Goal: Task Accomplishment & Management: Use online tool/utility

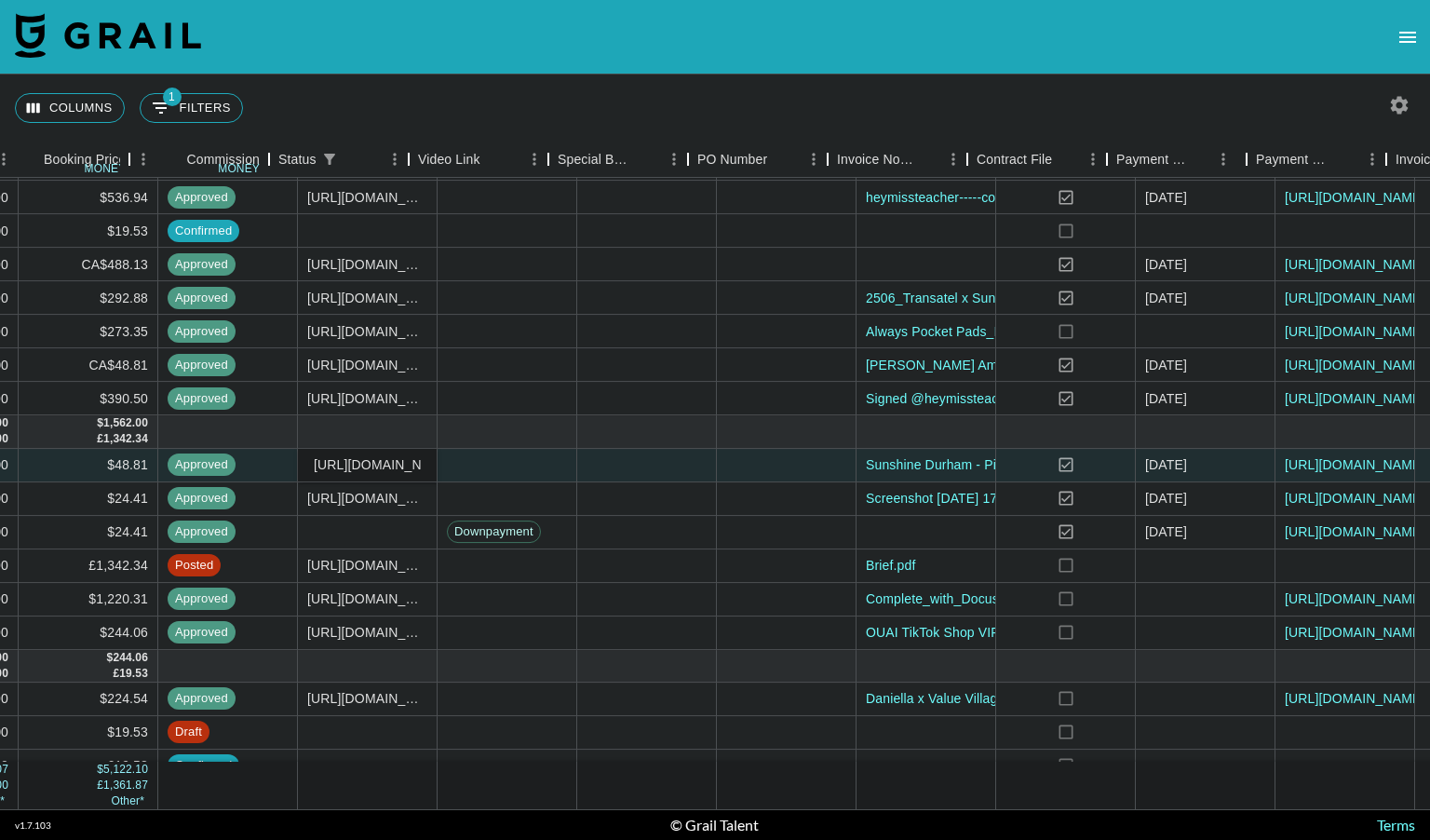
scroll to position [297, 1559]
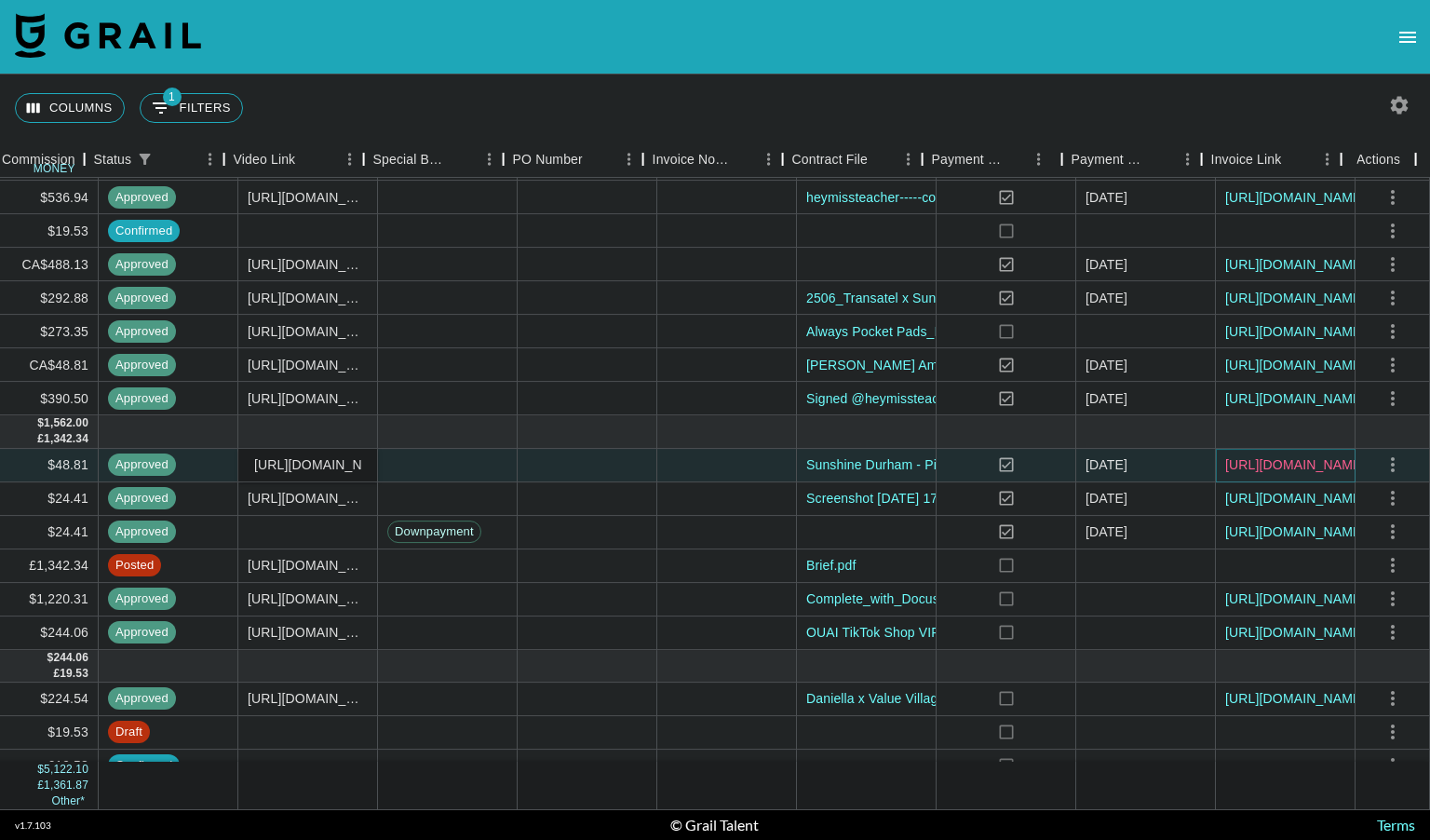
click at [1255, 470] on link "[URL][DOMAIN_NAME]" at bounding box center [1295, 464] width 141 height 19
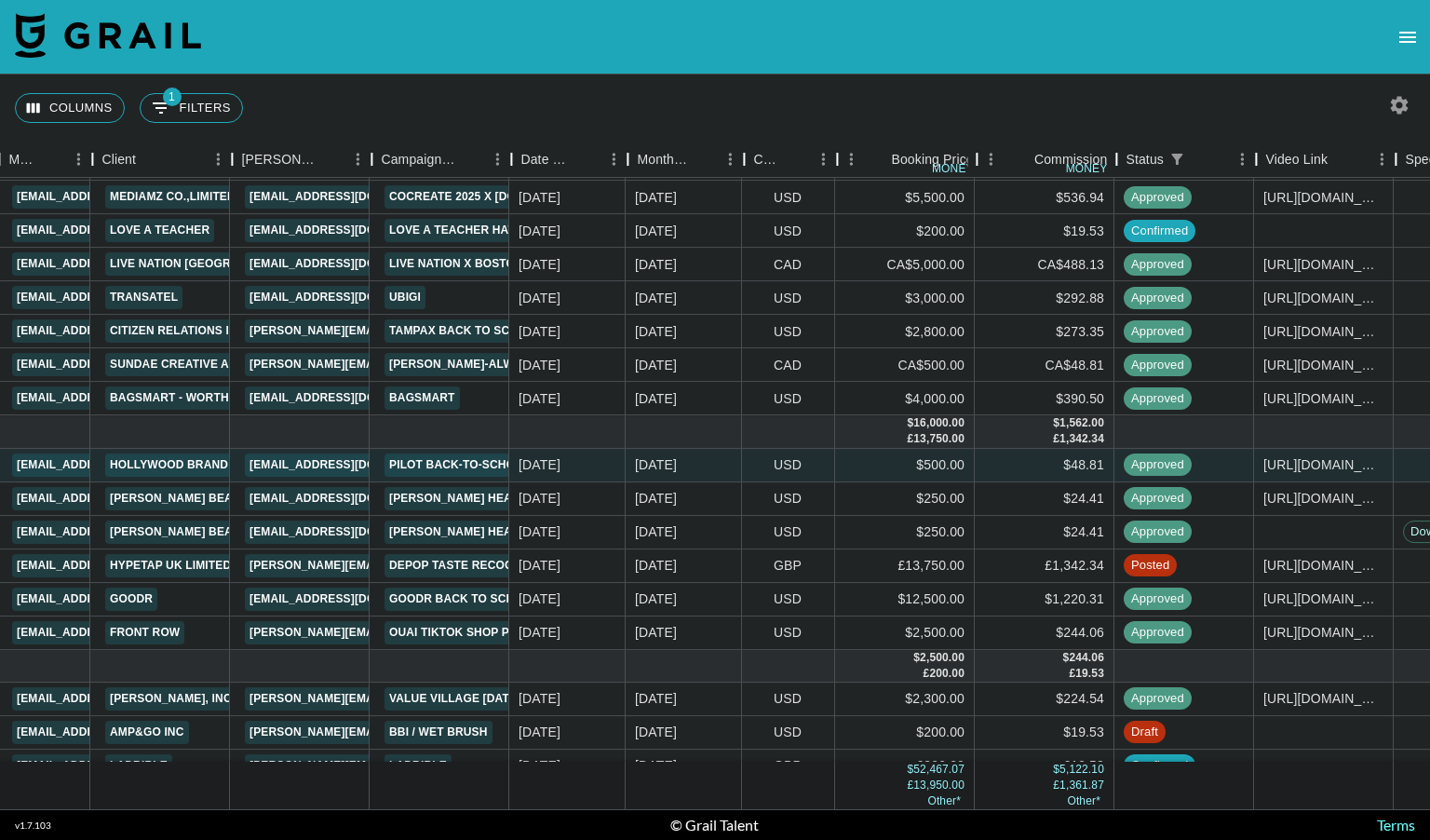
scroll to position [297, 525]
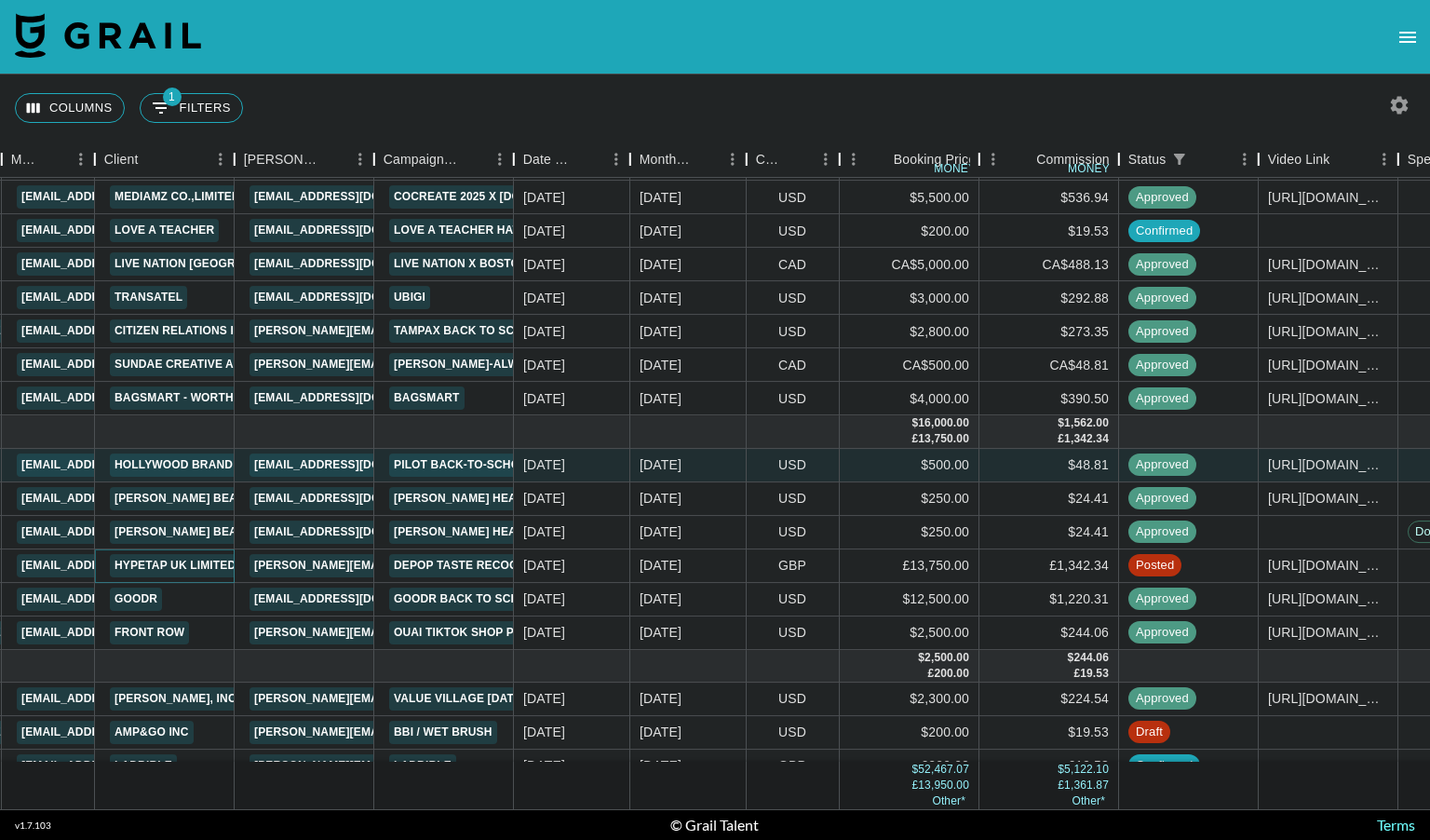
click at [186, 563] on link "Hypetap UK Limited" at bounding box center [175, 565] width 130 height 23
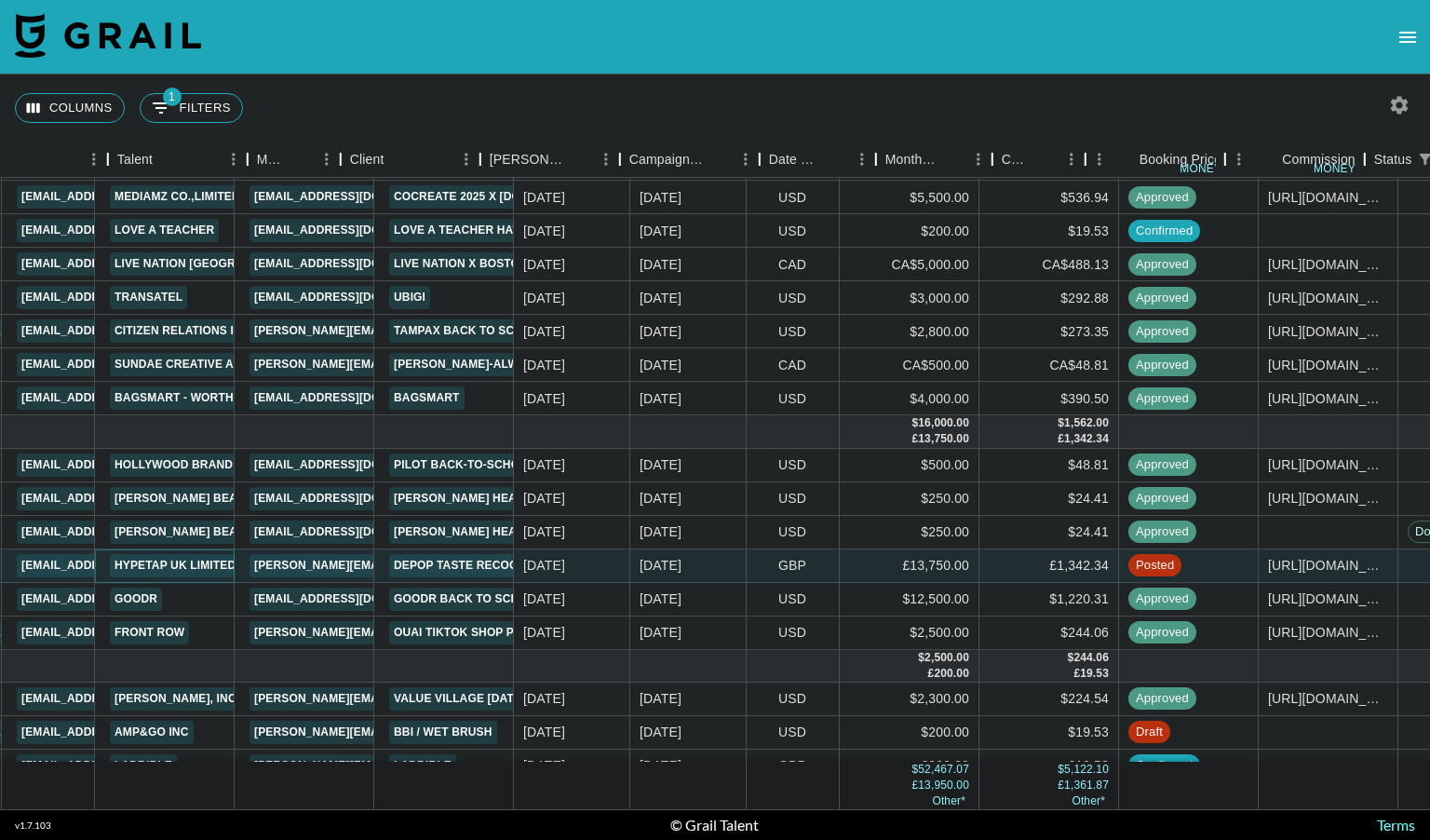
scroll to position [297, 0]
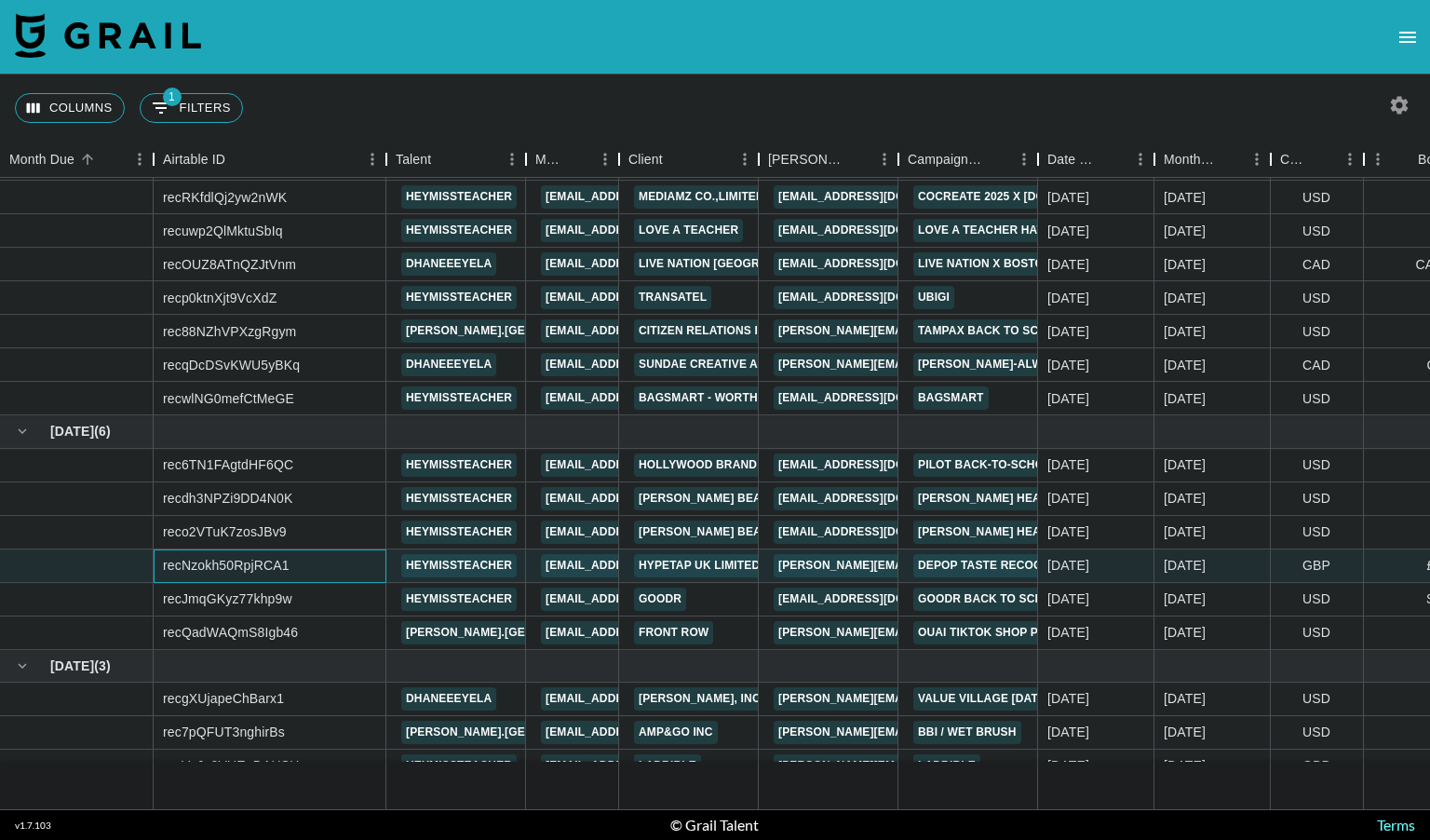
click at [196, 565] on div "recNzokh50RpjRCA1" at bounding box center [226, 564] width 127 height 19
copy div "recNzokh50RpjRCA1"
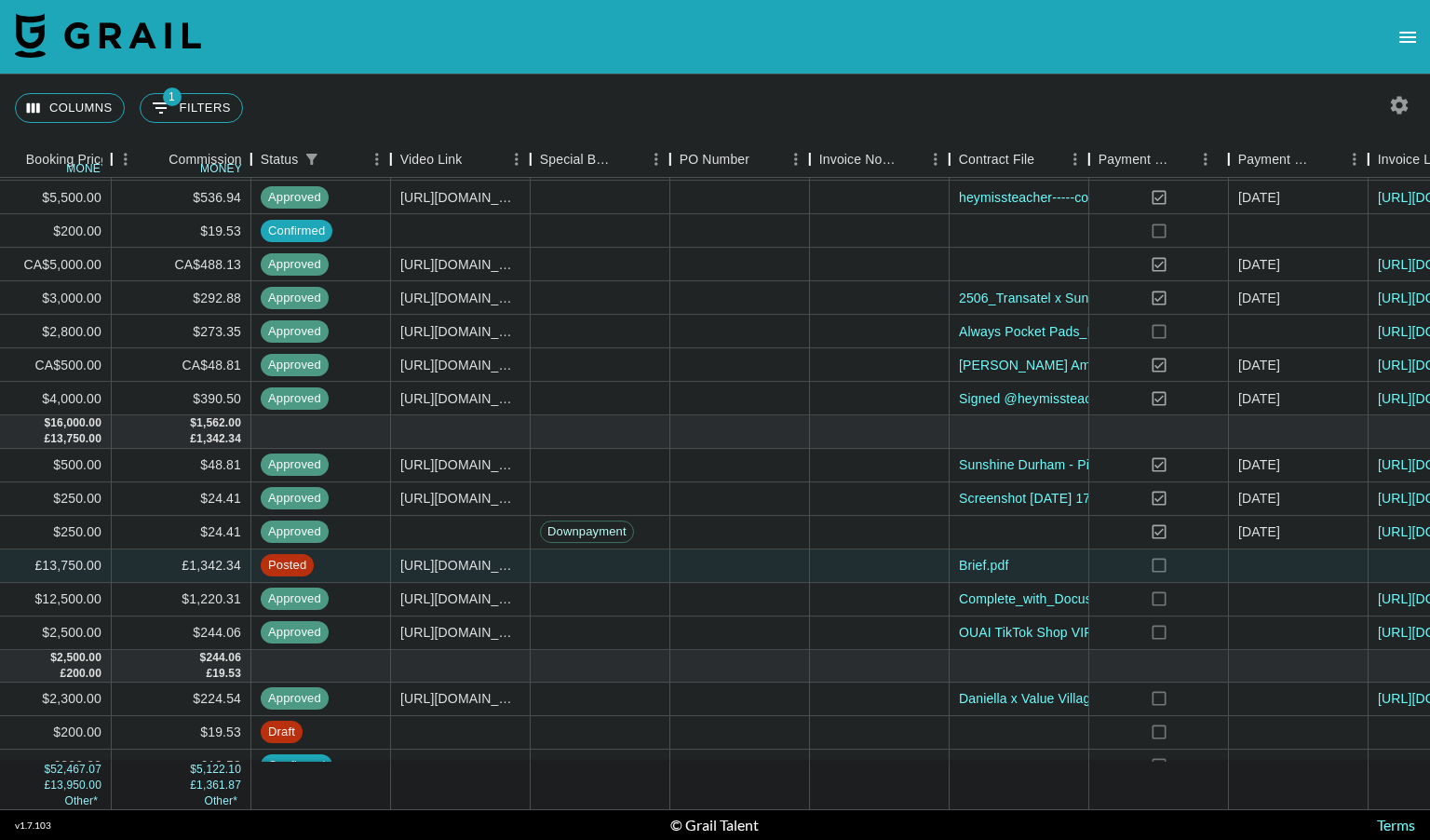
scroll to position [297, 1559]
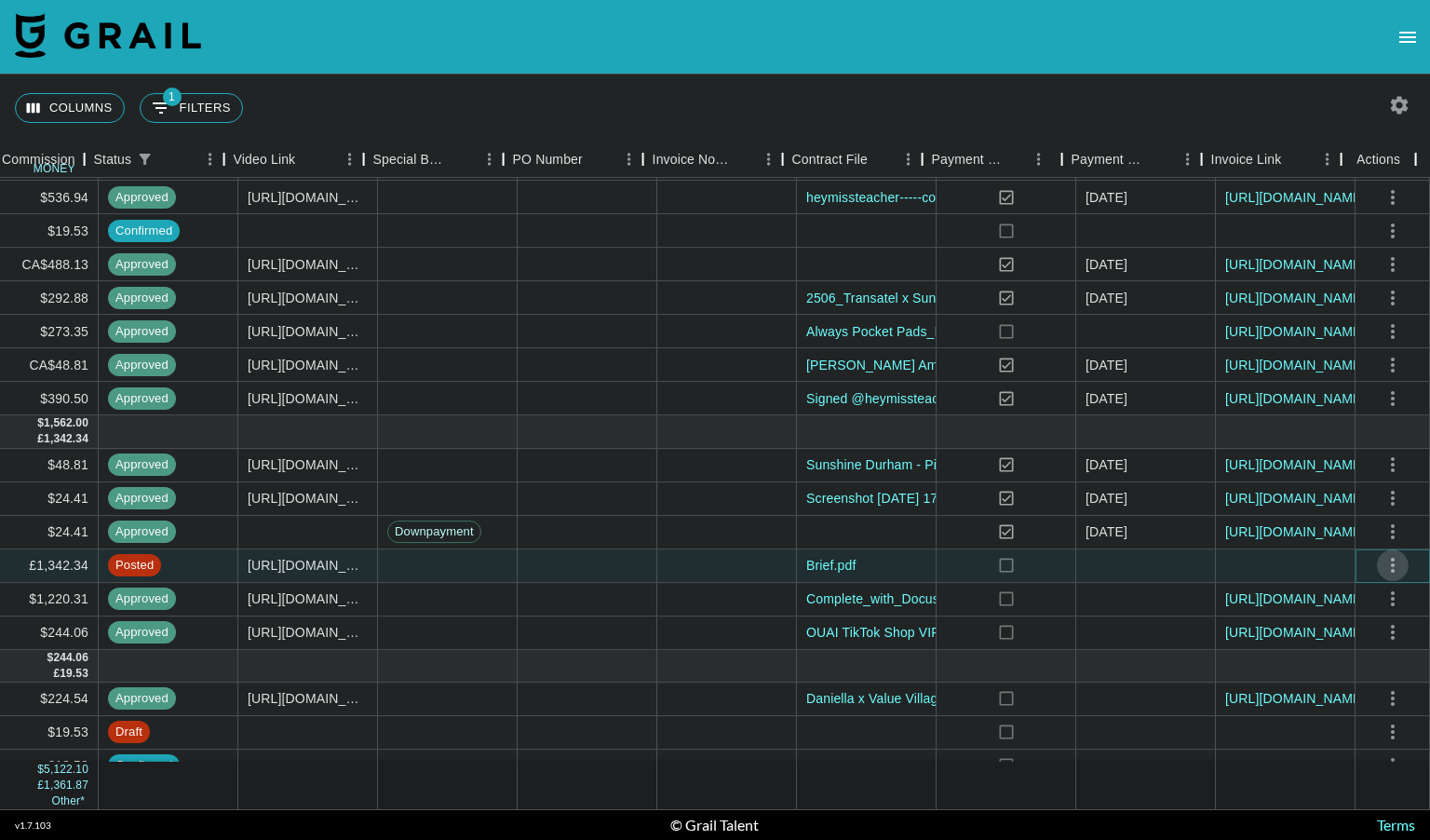
click at [1381, 563] on icon "select merge strategy" at bounding box center [1392, 565] width 23 height 23
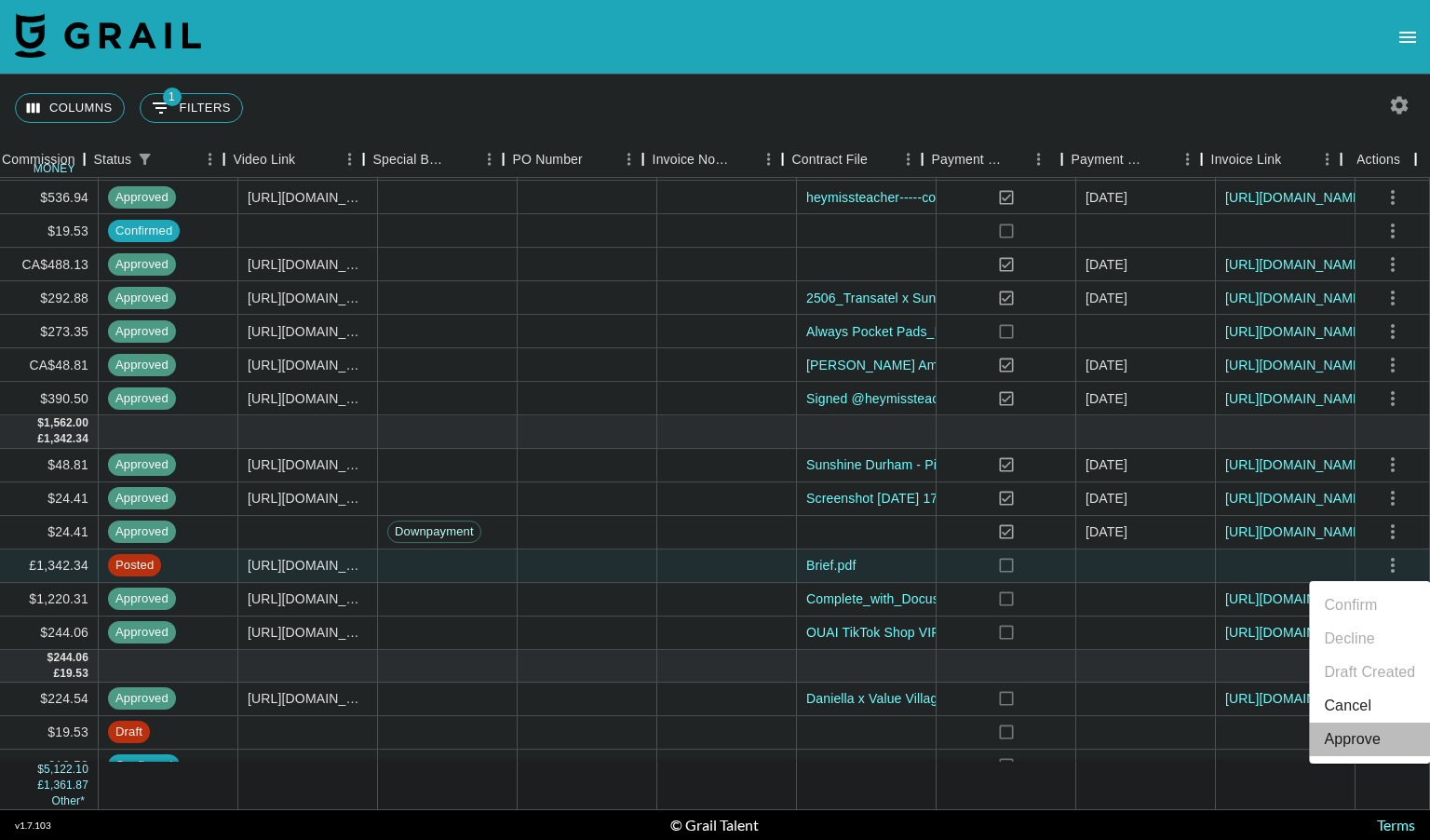
click at [1346, 745] on div "Approve" at bounding box center [1352, 739] width 57 height 23
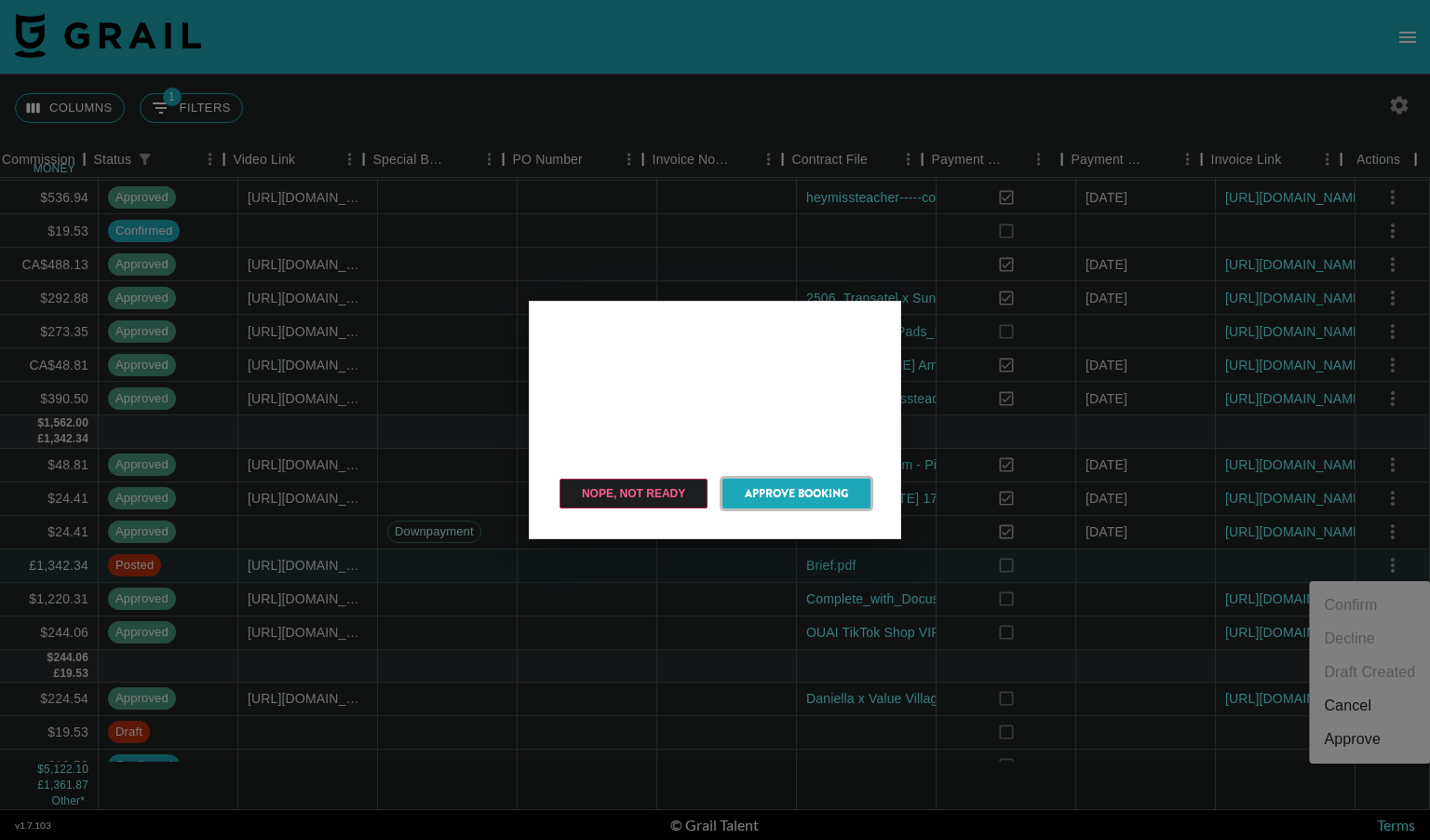
click at [794, 494] on button "Approve Booking" at bounding box center [796, 494] width 148 height 30
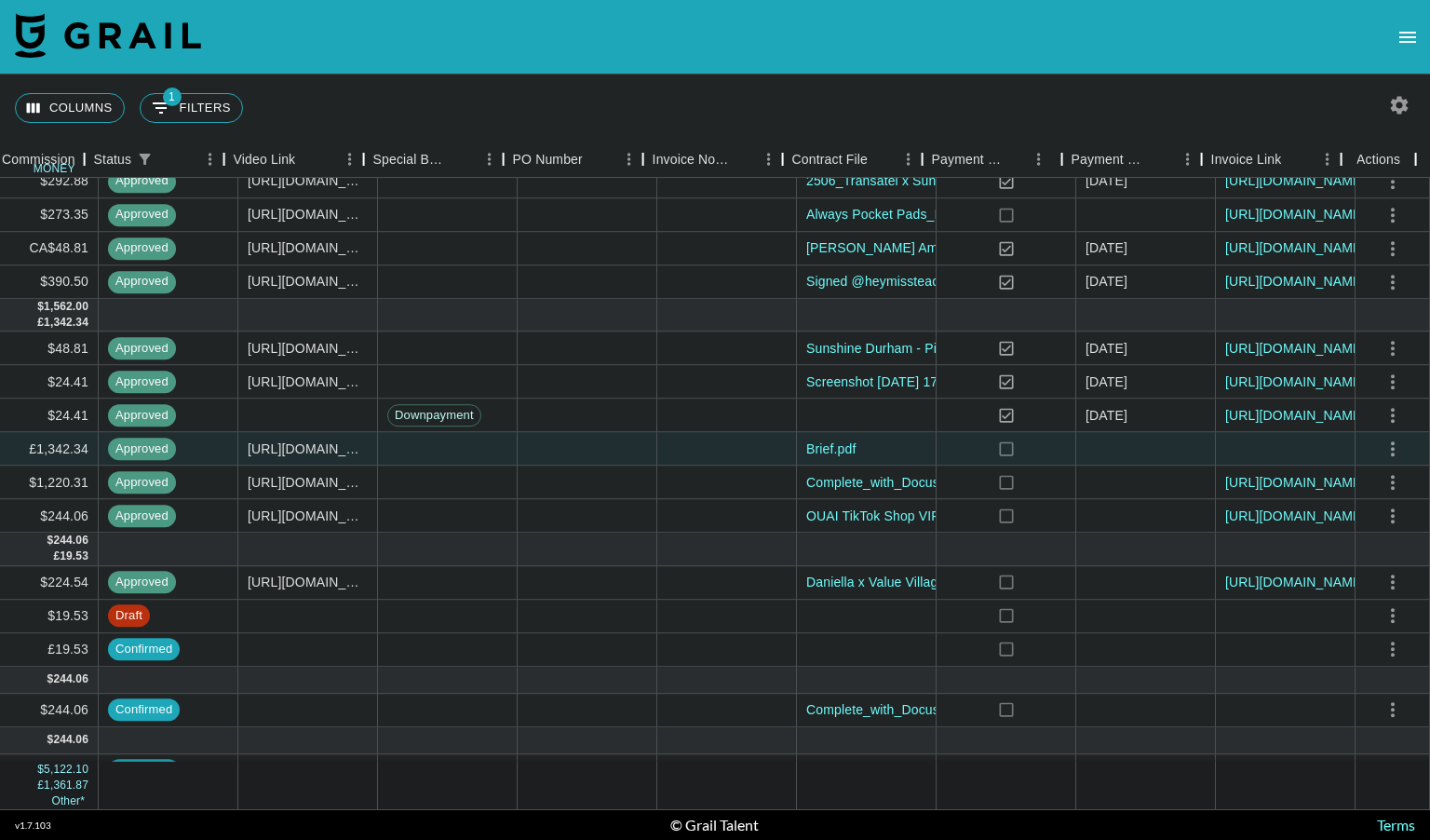
scroll to position [452, 1559]
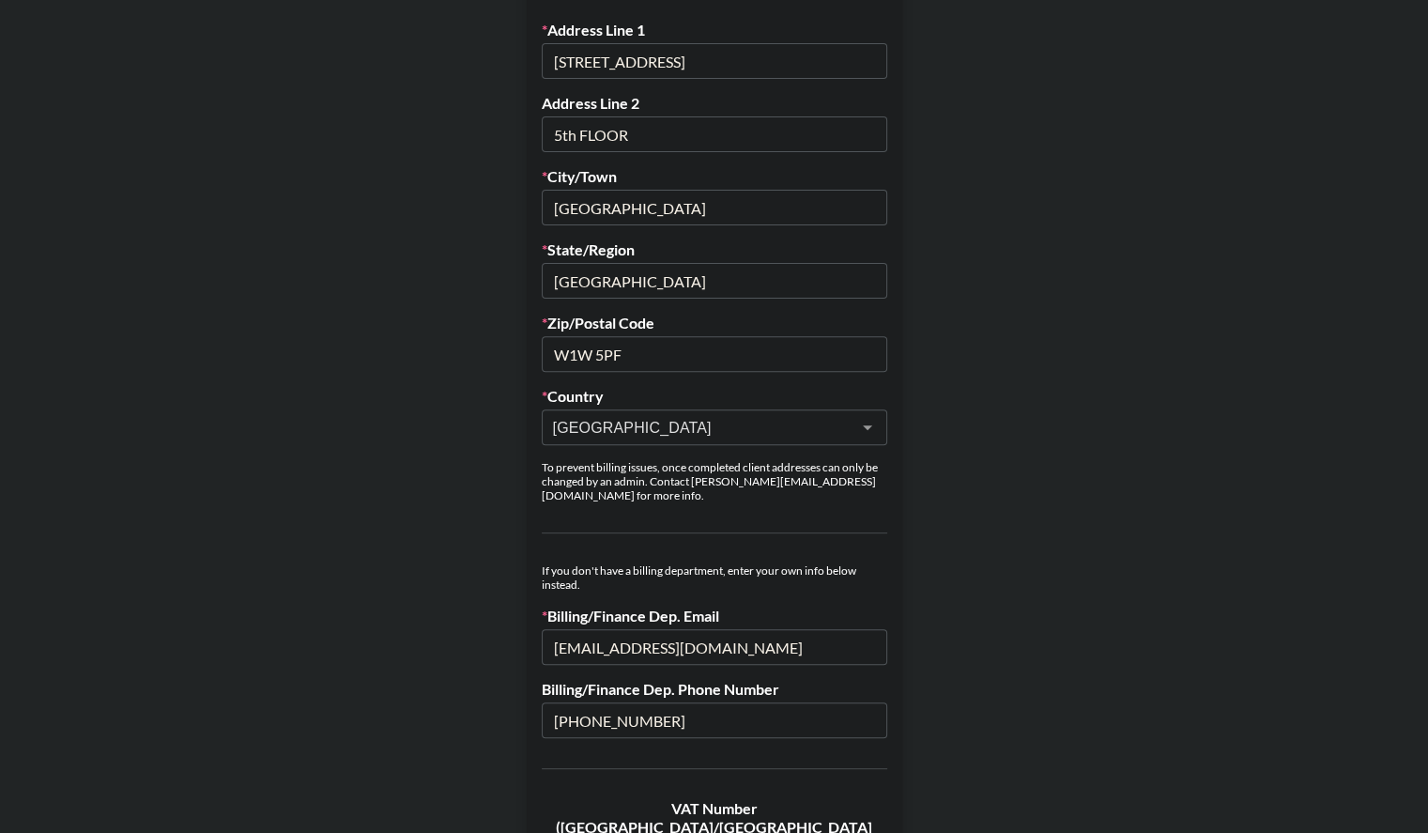
scroll to position [576, 0]
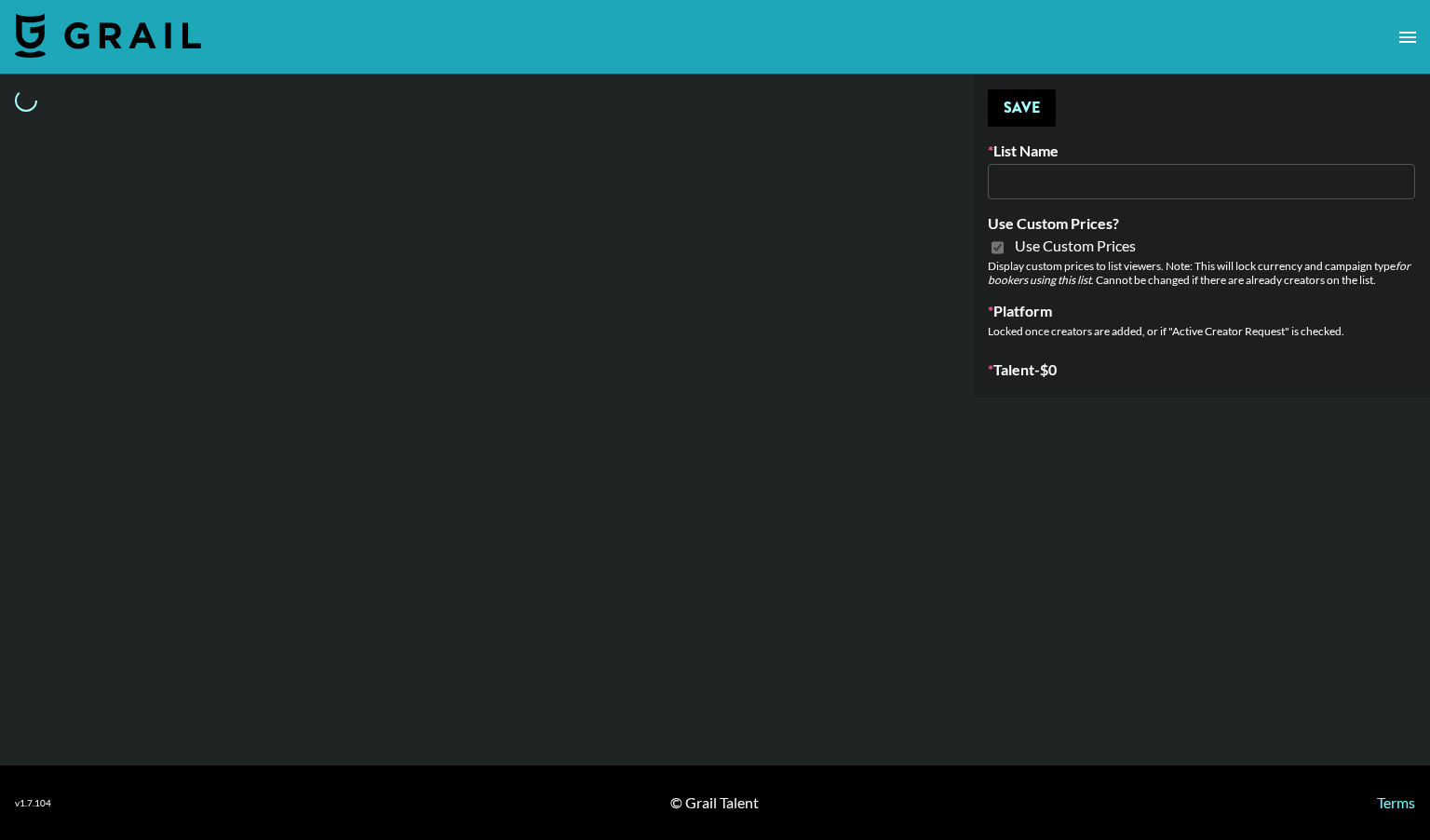
type input "Airbrush Halloween Filters"
checkbox input "true"
select select "Brand"
